Goal: Book appointment/travel/reservation

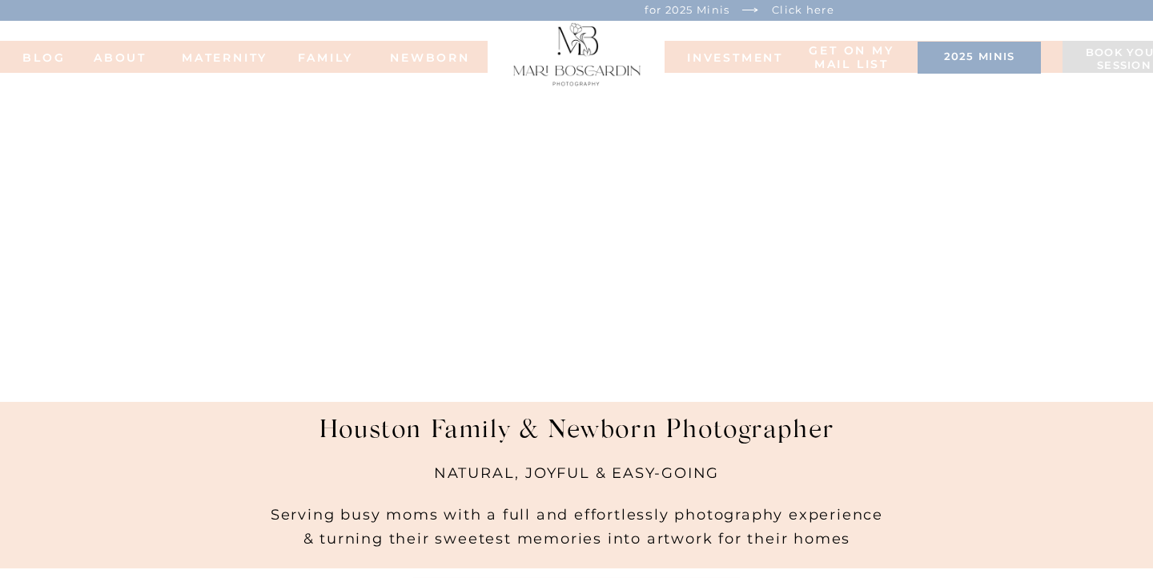
click at [965, 70] on div at bounding box center [979, 58] width 123 height 32
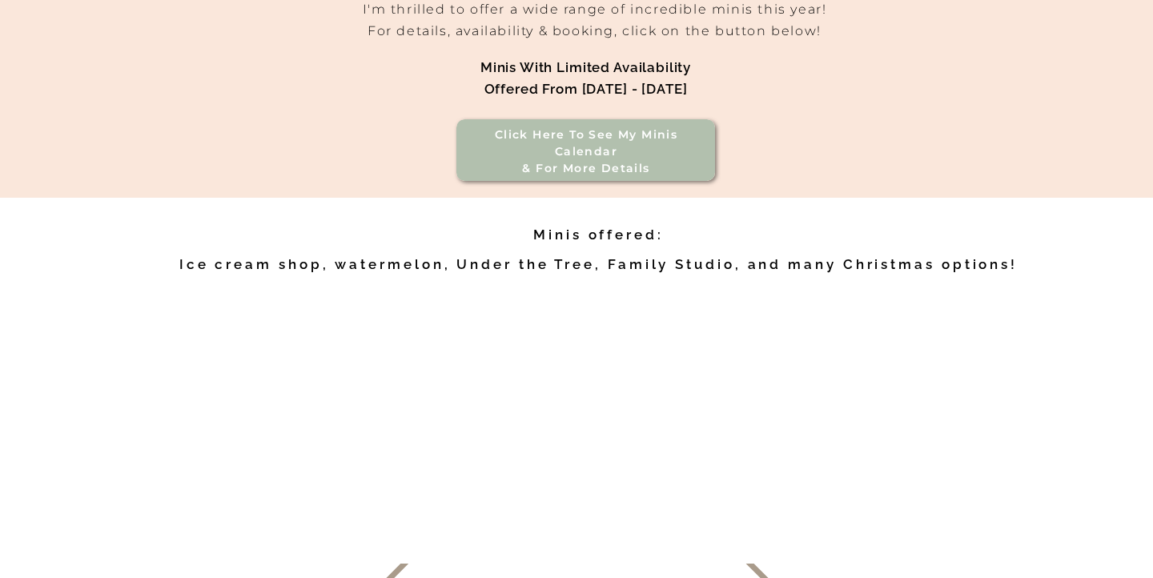
scroll to position [574, 0]
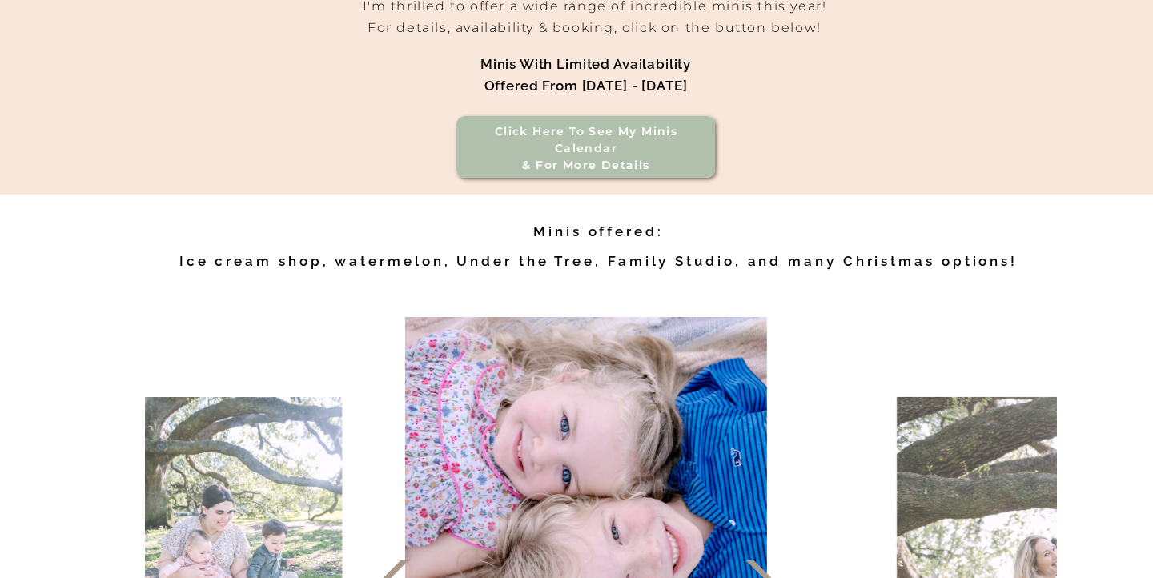
click at [623, 138] on h3 "Click here to see my minis calendar & for more details" at bounding box center [586, 140] width 229 height 34
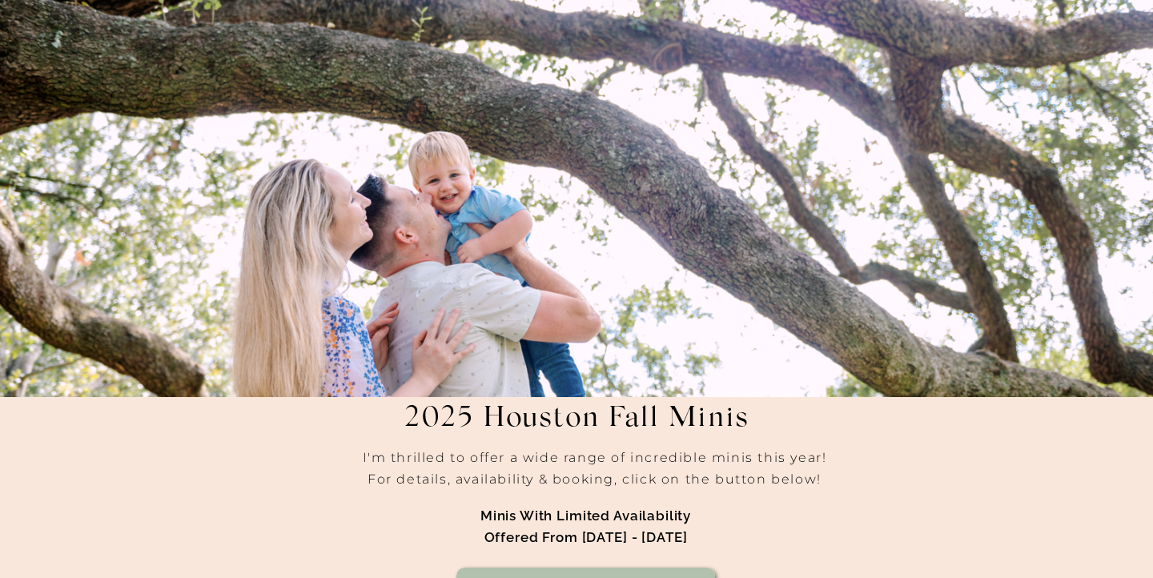
scroll to position [203, 0]
